Goal: Find specific page/section: Find specific page/section

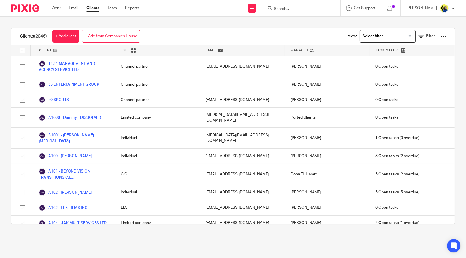
click at [316, 12] on div at bounding box center [301, 8] width 78 height 16
click at [309, 9] on input "Search" at bounding box center [298, 9] width 50 height 5
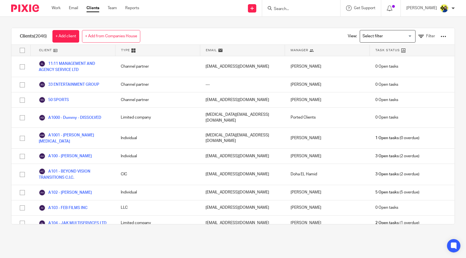
click at [309, 9] on input "Search" at bounding box center [298, 9] width 50 height 5
type input "w7"
click at [302, 8] on input "w7" at bounding box center [298, 9] width 50 height 5
drag, startPoint x: 302, startPoint y: 8, endPoint x: 219, endPoint y: 8, distance: 83.9
click at [219, 8] on div "Send new email Create task Add client Request signature w7 No results found. Tr…" at bounding box center [306, 8] width 318 height 16
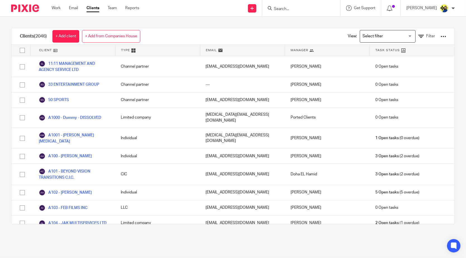
click at [322, 10] on input "Search" at bounding box center [298, 9] width 50 height 5
type input "g82"
click at [318, 20] on link at bounding box center [319, 24] width 94 height 13
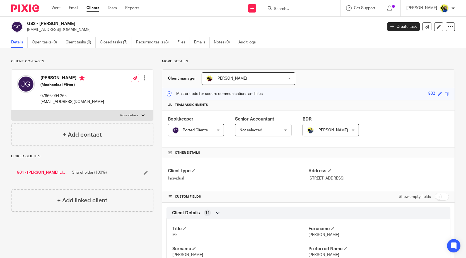
drag, startPoint x: 29, startPoint y: 26, endPoint x: 52, endPoint y: 23, distance: 23.3
click at [52, 23] on h2 "G82 - JOSEPH GALLAGHER" at bounding box center [168, 24] width 282 height 6
drag, startPoint x: 27, startPoint y: 23, endPoint x: 84, endPoint y: 21, distance: 57.2
click at [84, 21] on h2 "G82 - JOSEPH GALLAGHER" at bounding box center [168, 24] width 282 height 6
copy h2 "G82 - JOSEPH GALLAGHER"
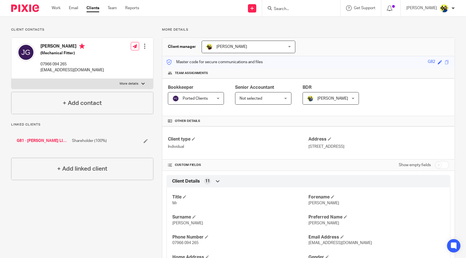
scroll to position [62, 0]
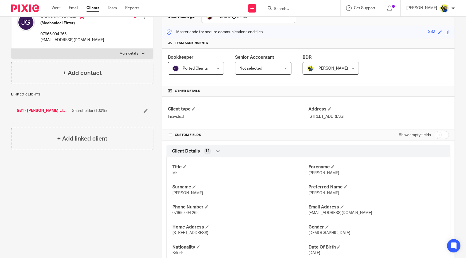
click at [323, 7] on input "Search" at bounding box center [298, 9] width 50 height 5
click at [316, 8] on input "Search" at bounding box center [298, 9] width 50 height 5
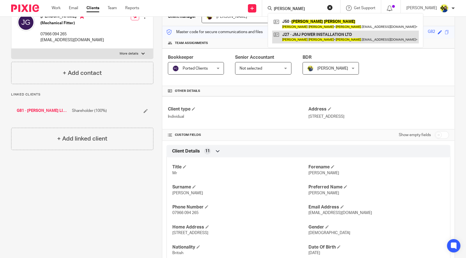
type input "joel jones"
click at [326, 37] on link at bounding box center [345, 37] width 147 height 13
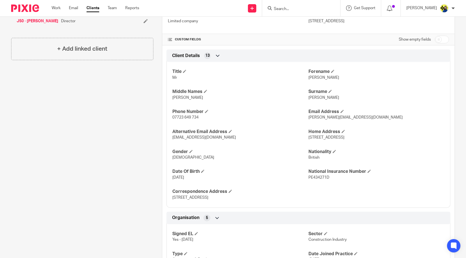
scroll to position [155, 0]
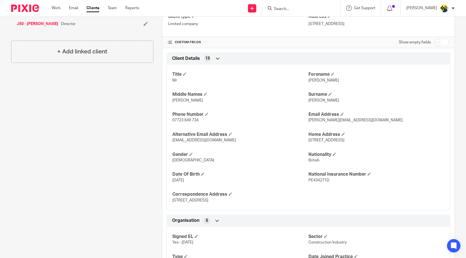
click at [316, 8] on input "Search" at bounding box center [298, 9] width 50 height 5
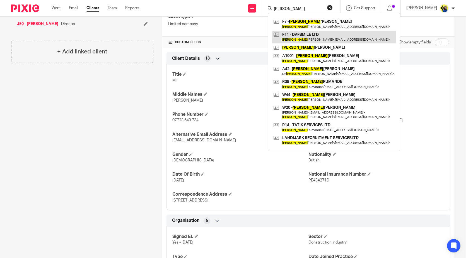
type input "dariel"
click at [306, 36] on link at bounding box center [334, 37] width 124 height 13
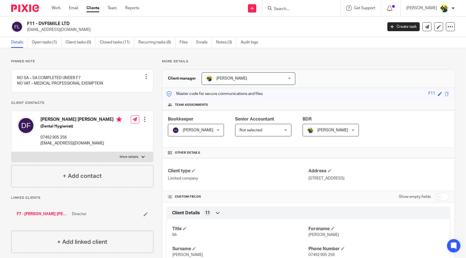
click at [79, 67] on div "Pinned note NO SA – SA COMPLETED UNDER F7 NO VAT – MEDICAL PROFESSIONAL EXEMPTI…" at bounding box center [82, 123] width 142 height 128
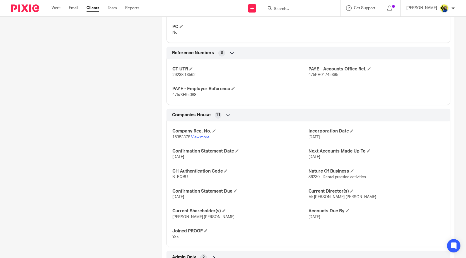
scroll to position [405, 0]
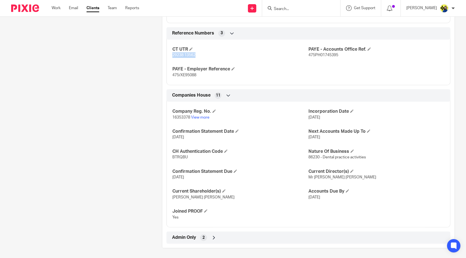
drag, startPoint x: 200, startPoint y: 54, endPoint x: 171, endPoint y: 57, distance: 28.8
click at [172, 57] on p "29238 13562" at bounding box center [240, 55] width 136 height 6
copy span "29238 13562"
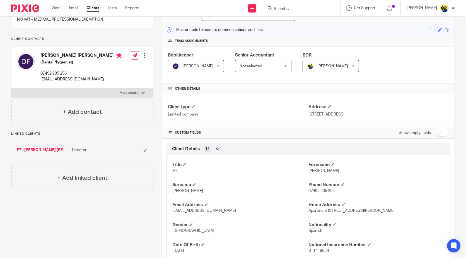
scroll to position [0, 0]
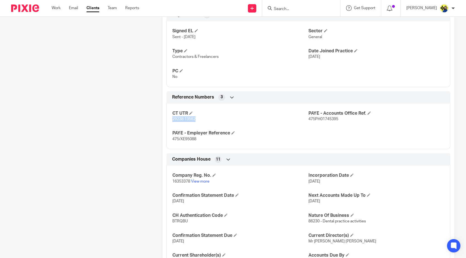
click at [154, 109] on div "More details Client manager Bobo Lee Bobo Lee Abhay Jayswal Akhil Siby - Billin…" at bounding box center [303, 16] width 301 height 594
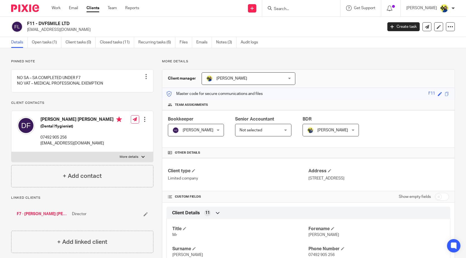
click at [297, 10] on input "Search" at bounding box center [298, 9] width 50 height 5
click at [298, 10] on input "Search" at bounding box center [298, 9] width 50 height 5
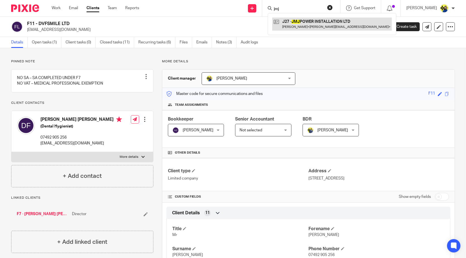
type input "jmj"
click at [345, 24] on link at bounding box center [332, 24] width 120 height 13
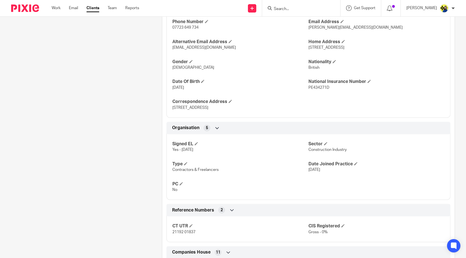
click at [141, 139] on div "Client contacts [PERSON_NAME] (General Operative) 07723 649 734 [PERSON_NAME][E…" at bounding box center [78, 117] width 151 height 611
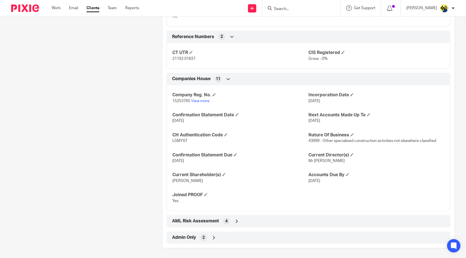
click at [203, 99] on link "View more" at bounding box center [200, 101] width 18 height 4
click at [322, 8] on input "Search" at bounding box center [298, 9] width 50 height 5
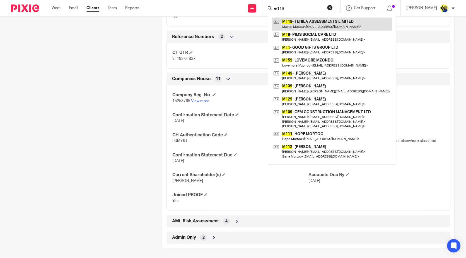
type input "m119"
click at [333, 19] on link at bounding box center [332, 24] width 120 height 13
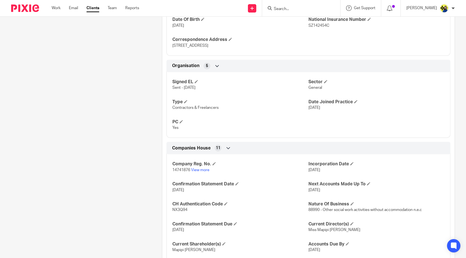
scroll to position [362, 0]
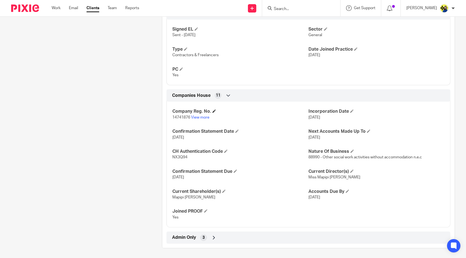
drag, startPoint x: 134, startPoint y: 149, endPoint x: 182, endPoint y: 111, distance: 61.3
click at [203, 116] on link "View more" at bounding box center [200, 118] width 18 height 4
